Goal: Complete application form: Complete application form

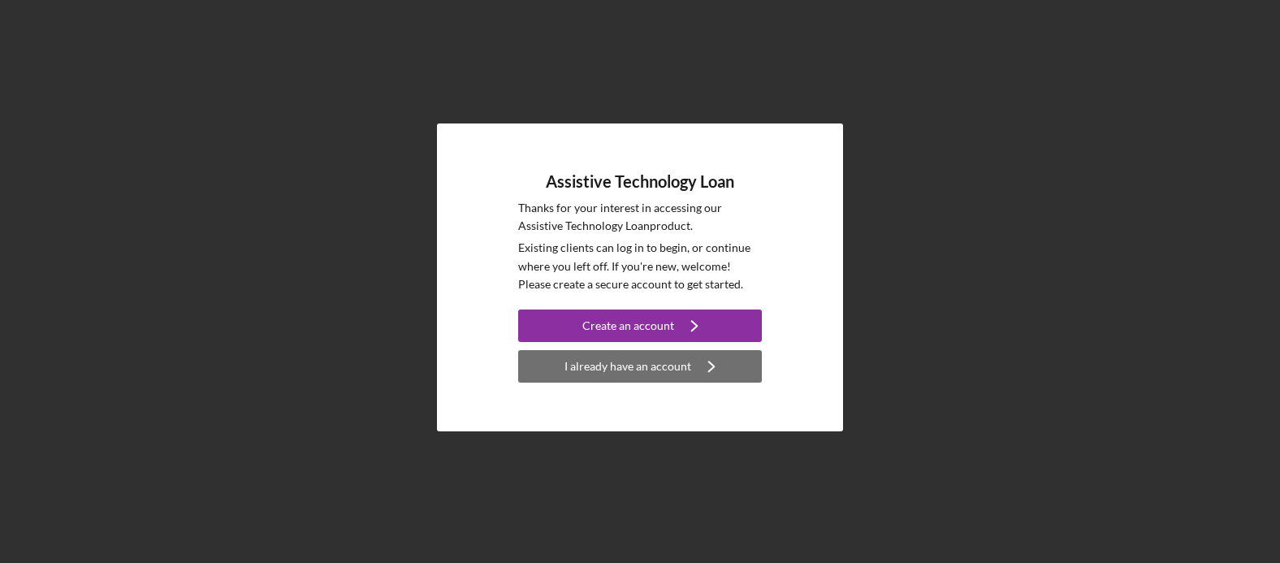
click at [730, 375] on button "I already have an account Icon/Navigate" at bounding box center [640, 366] width 244 height 32
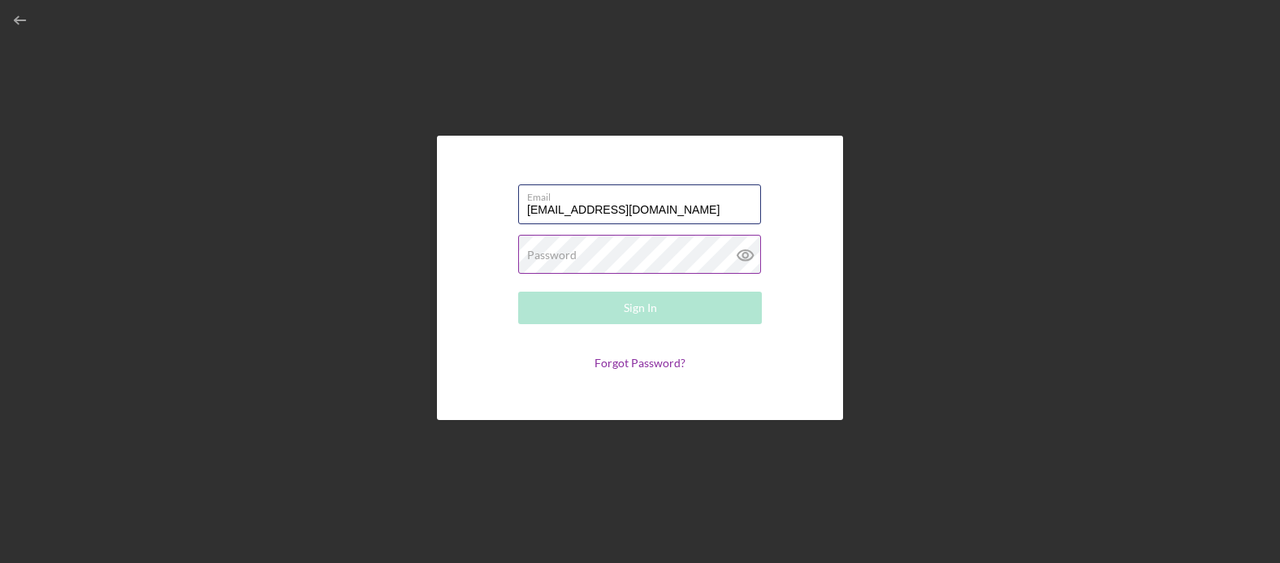
type input "[EMAIL_ADDRESS][DOMAIN_NAME]"
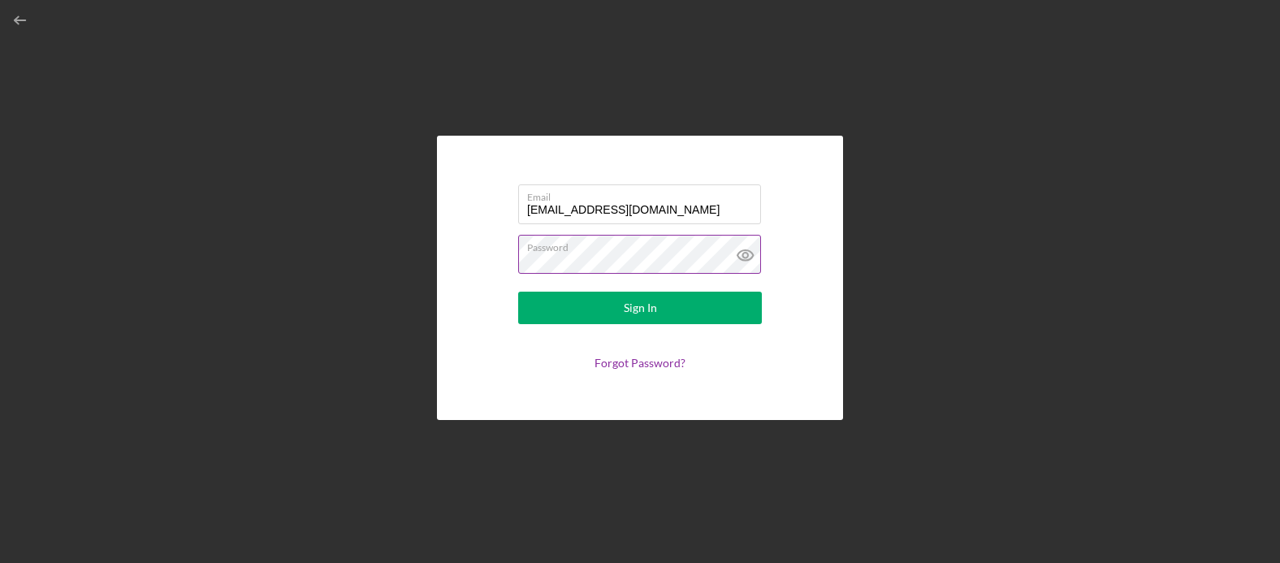
click at [518, 292] on button "Sign In" at bounding box center [640, 308] width 244 height 32
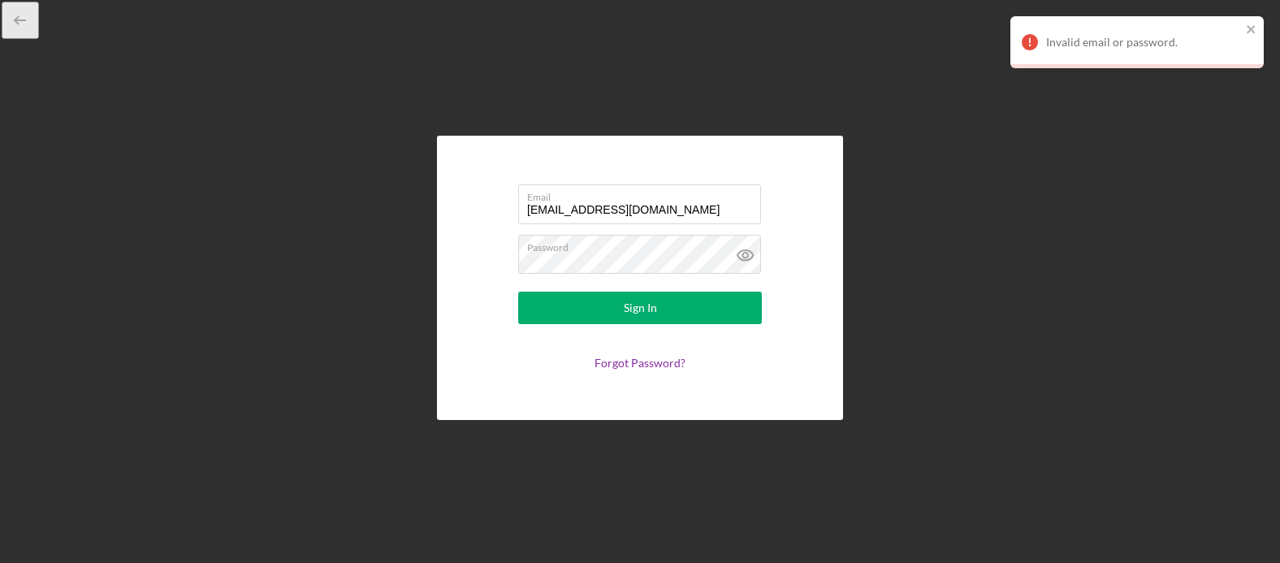
click at [20, 21] on icon "button" at bounding box center [20, 20] width 37 height 37
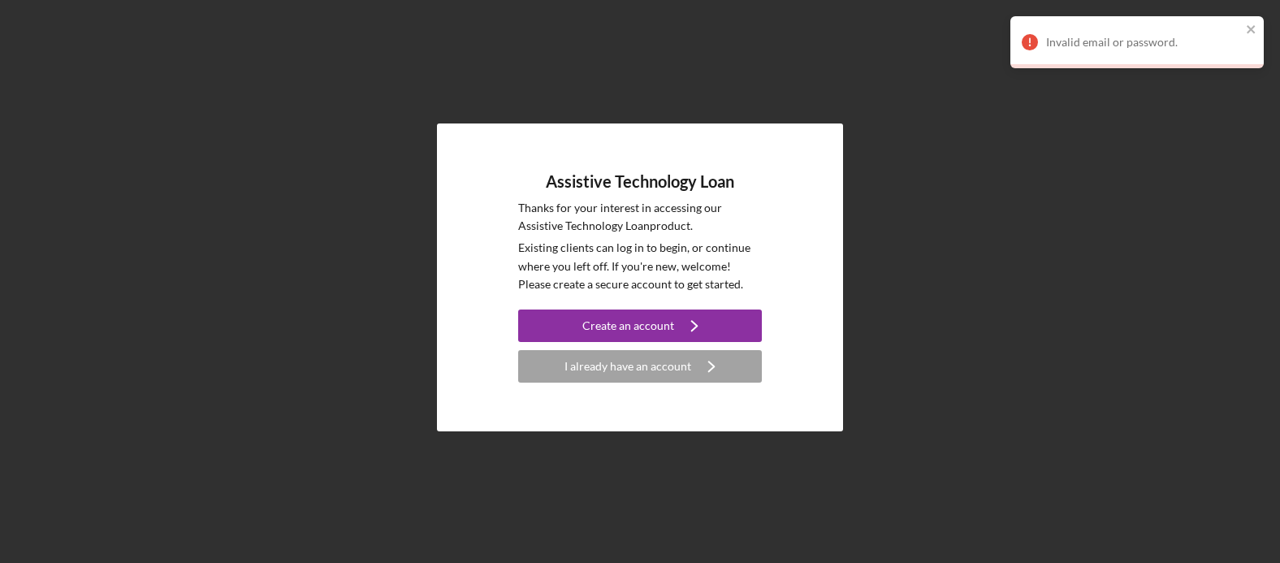
click at [20, 21] on div "Assistive Technology Loan Thanks for your interest in accessing our Assistive T…" at bounding box center [640, 277] width 1264 height 555
